Goal: Find specific page/section: Find specific page/section

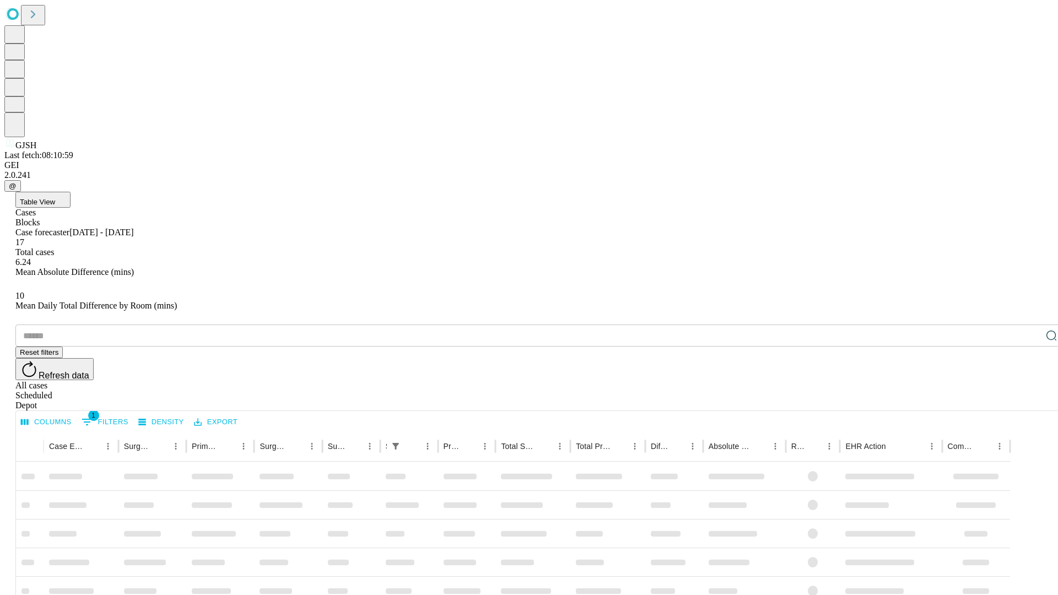
click at [55, 198] on span "Table View" at bounding box center [37, 202] width 35 height 8
